Goal: Task Accomplishment & Management: Complete application form

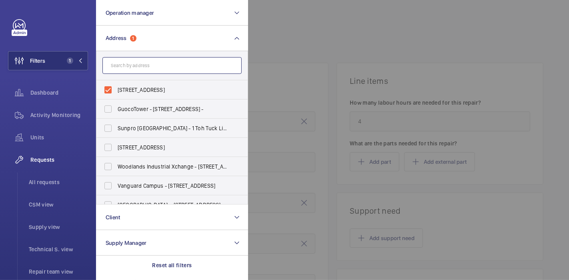
scroll to position [27, 0]
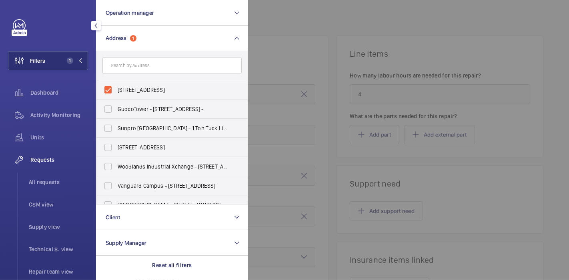
click at [289, 36] on div at bounding box center [532, 140] width 569 height 280
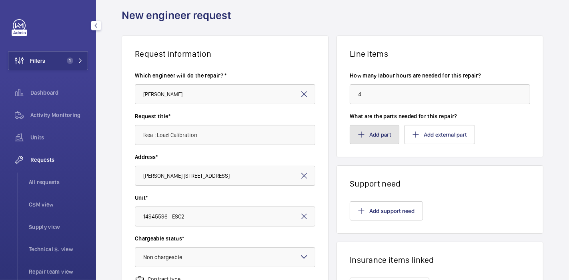
click at [373, 138] on button "Add part" at bounding box center [374, 134] width 50 height 19
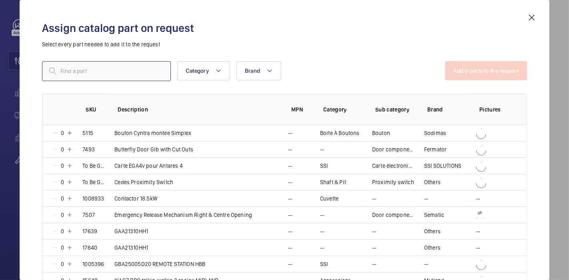
click at [106, 69] on input "text" at bounding box center [106, 71] width 129 height 20
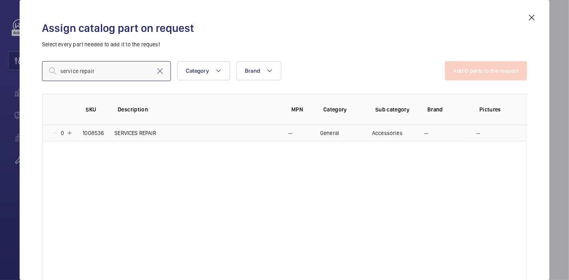
type input "service repair"
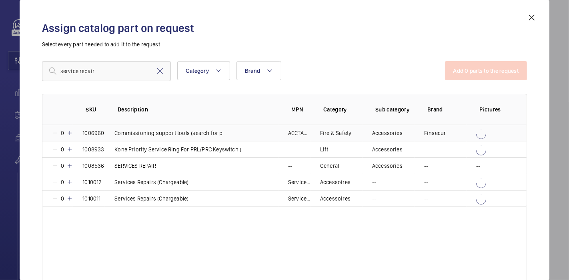
click at [72, 135] on mat-icon at bounding box center [69, 133] width 6 height 6
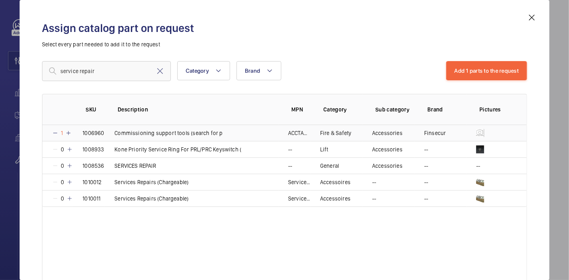
click at [55, 132] on mat-icon at bounding box center [55, 133] width 6 height 6
click at [68, 164] on mat-icon at bounding box center [69, 166] width 6 height 6
click at [480, 70] on button "Add 1 parts to the request" at bounding box center [486, 70] width 81 height 19
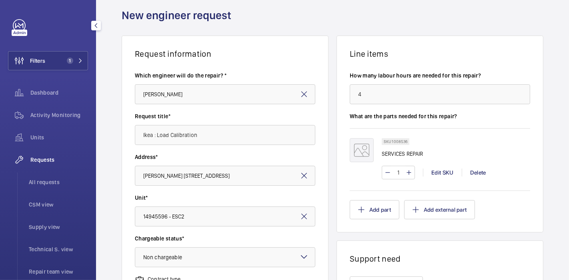
scroll to position [0, 0]
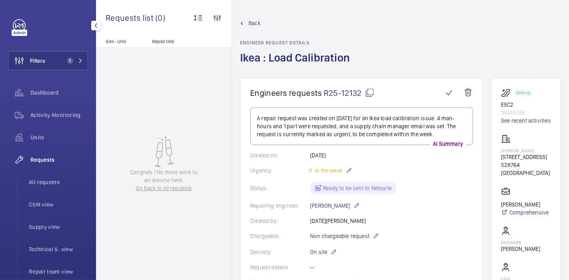
click at [366, 94] on mat-icon at bounding box center [370, 93] width 10 height 10
click at [64, 69] on button "Filters 1" at bounding box center [48, 60] width 80 height 19
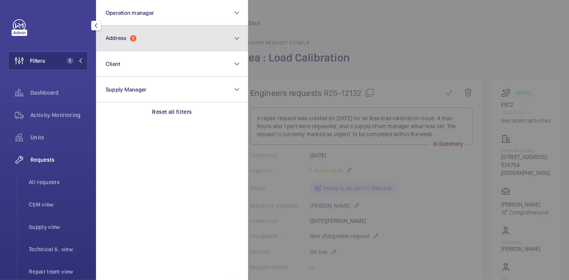
click at [120, 48] on button "Address 1" at bounding box center [172, 39] width 152 height 26
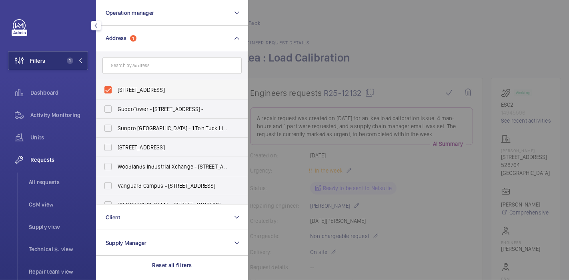
click at [126, 89] on span "[STREET_ADDRESS]" at bounding box center [173, 90] width 110 height 8
click at [116, 89] on input "[STREET_ADDRESS]" at bounding box center [108, 90] width 16 height 16
checkbox input "false"
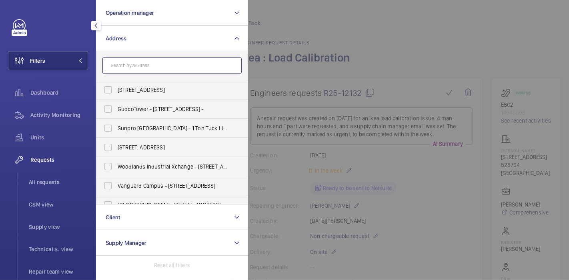
click at [140, 70] on input "text" at bounding box center [171, 65] width 139 height 17
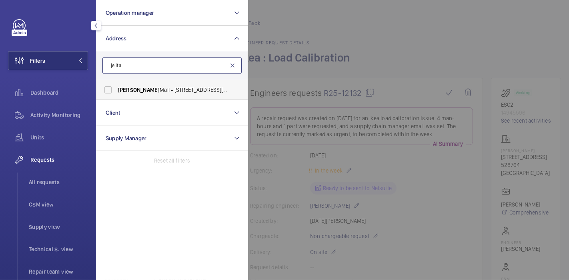
type input "jelita"
click at [135, 87] on span "[PERSON_NAME] - [STREET_ADDRESS][PERSON_NAME]" at bounding box center [173, 90] width 110 height 8
click at [116, 87] on input "[PERSON_NAME] - [STREET_ADDRESS][PERSON_NAME]" at bounding box center [108, 90] width 16 height 16
checkbox input "true"
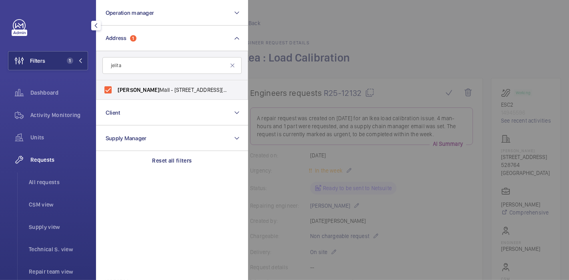
click at [389, 26] on div at bounding box center [532, 140] width 569 height 280
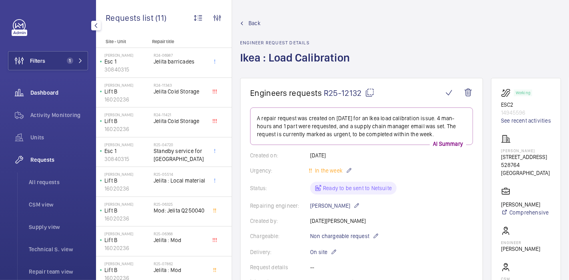
click at [42, 93] on span "Dashboard" at bounding box center [59, 93] width 58 height 8
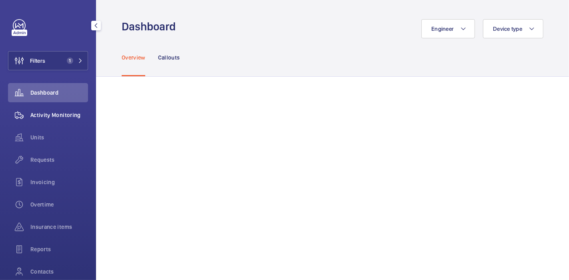
click at [45, 113] on span "Activity Monitoring" at bounding box center [59, 115] width 58 height 8
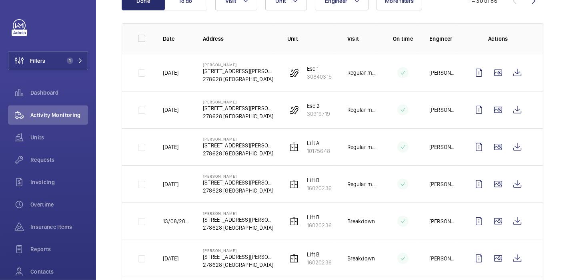
scroll to position [102, 0]
click at [507, 148] on wm-front-icon-button at bounding box center [516, 146] width 19 height 19
